Goal: Task Accomplishment & Management: Use online tool/utility

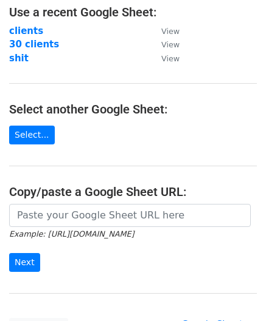
scroll to position [77, 0]
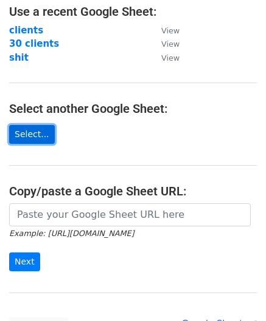
click at [43, 131] on link "Select..." at bounding box center [32, 134] width 46 height 19
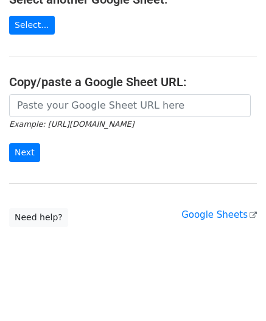
scroll to position [0, 0]
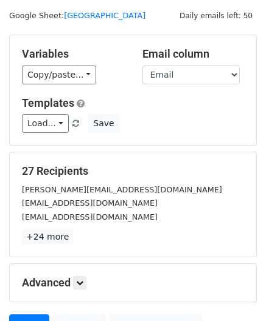
scroll to position [32, 0]
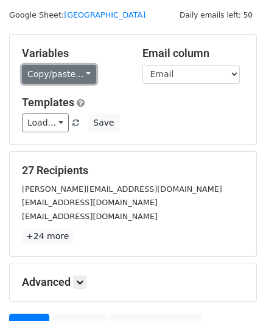
click at [80, 78] on link "Copy/paste..." at bounding box center [59, 74] width 74 height 19
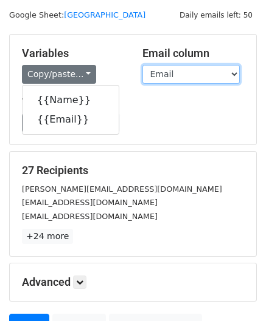
click at [171, 68] on select "Name Email" at bounding box center [190, 74] width 97 height 19
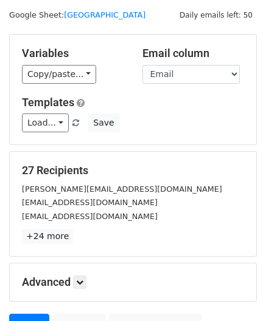
click at [135, 142] on div "Variables Copy/paste... {{Name}} {{Email}} Email column Name Email Templates Lo…" at bounding box center [133, 90] width 246 height 110
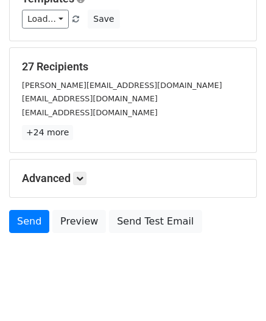
scroll to position [148, 0]
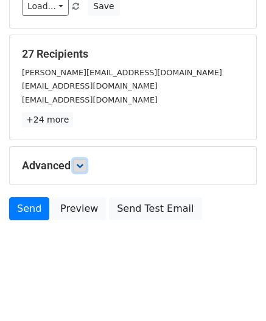
click at [76, 170] on link at bounding box center [79, 165] width 13 height 13
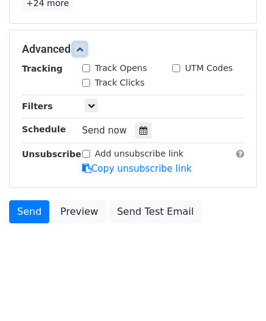
scroll to position [267, 0]
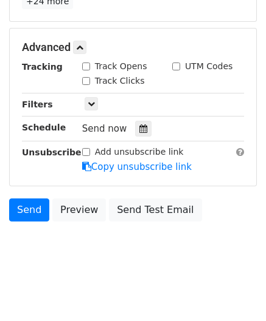
click at [84, 148] on input "Add unsubscribe link" at bounding box center [86, 152] width 8 height 8
checkbox input "false"
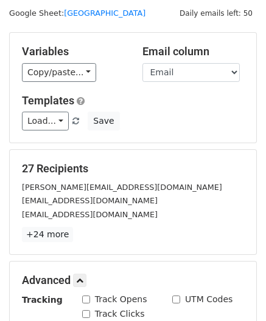
scroll to position [0, 0]
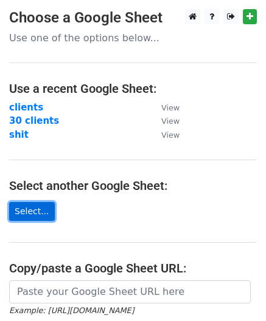
click at [27, 217] on link "Select..." at bounding box center [32, 211] width 46 height 19
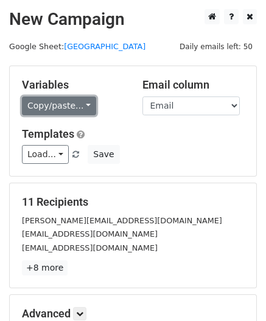
click at [63, 106] on link "Copy/paste..." at bounding box center [59, 106] width 74 height 19
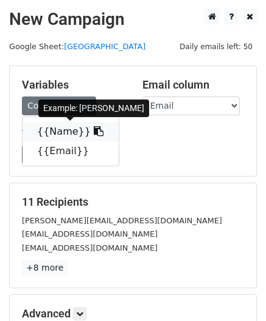
click at [64, 130] on link "{{Name}}" at bounding box center [70, 131] width 96 height 19
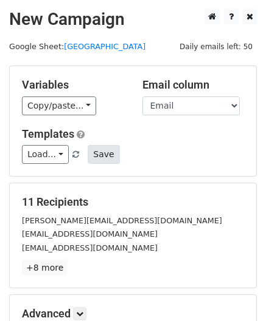
scroll to position [148, 0]
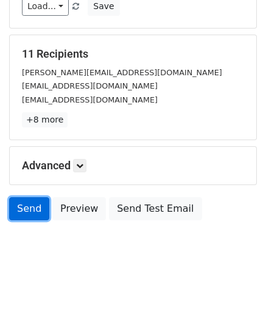
click at [19, 213] on link "Send" at bounding box center [29, 209] width 40 height 23
click at [21, 212] on link "Send" at bounding box center [29, 209] width 40 height 23
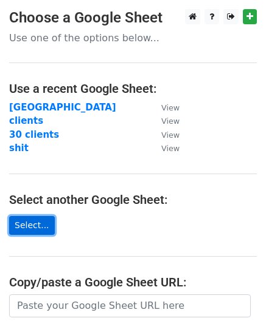
click at [26, 220] on link "Select..." at bounding box center [32, 225] width 46 height 19
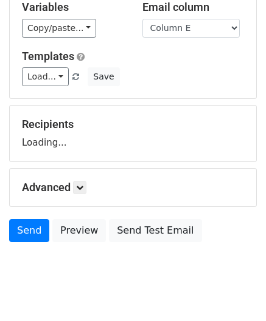
scroll to position [78, 0]
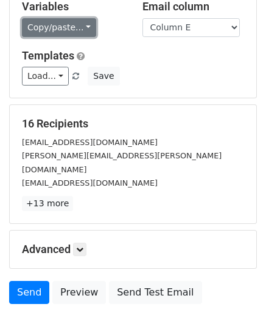
click at [75, 32] on link "Copy/paste..." at bounding box center [59, 27] width 74 height 19
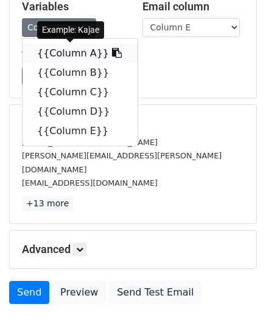
click at [83, 54] on link "{{Column A}}" at bounding box center [79, 53] width 115 height 19
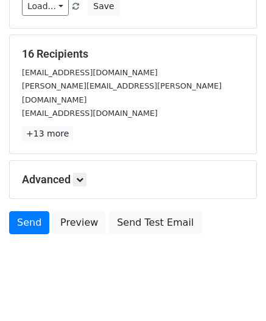
scroll to position [0, 0]
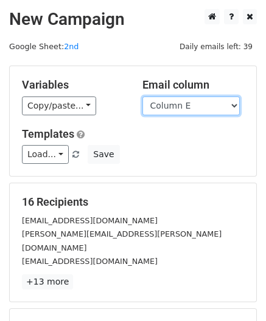
click at [210, 103] on select "Column A Column B Column C Column D Column E" at bounding box center [190, 106] width 97 height 19
